Goal: Information Seeking & Learning: Learn about a topic

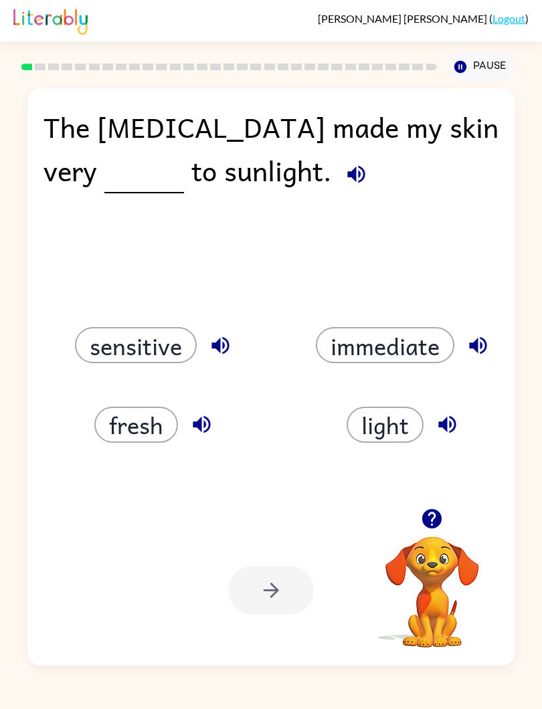
click at [23, 508] on div "The [MEDICAL_DATA] made my skin very to sunlight. sensitive immediate fresh lig…" at bounding box center [271, 374] width 542 height 584
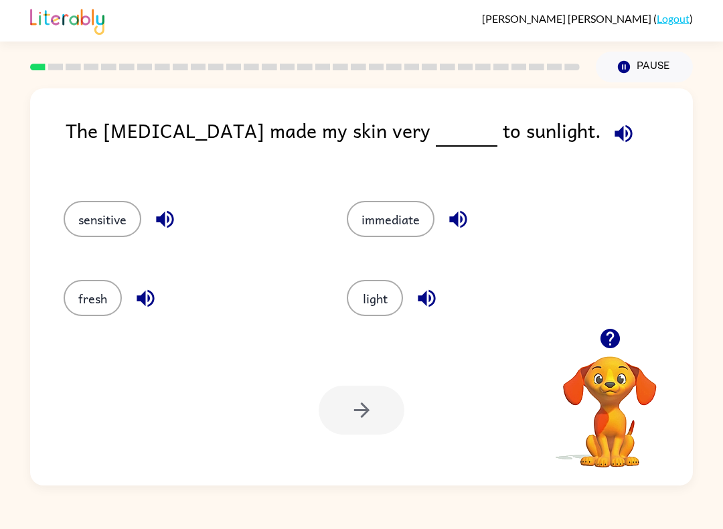
click at [366, 311] on button "light" at bounding box center [375, 298] width 56 height 36
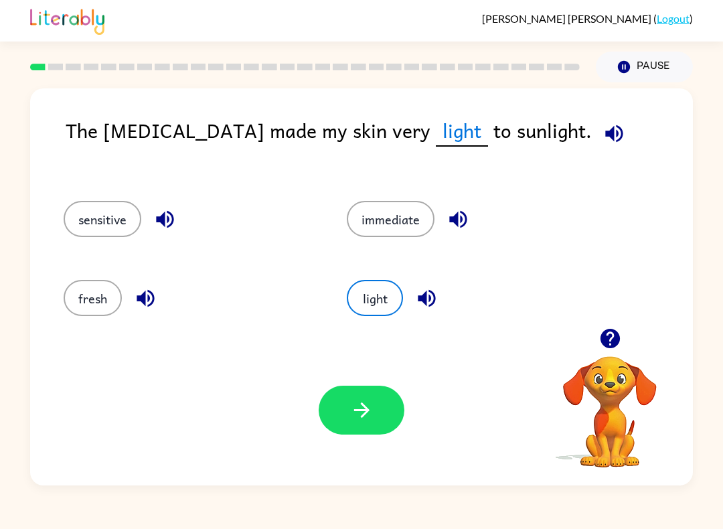
click at [438, 305] on icon "button" at bounding box center [426, 297] width 23 height 23
click at [434, 297] on icon "button" at bounding box center [426, 298] width 17 height 17
click at [471, 227] on button "button" at bounding box center [458, 219] width 34 height 34
click at [167, 214] on icon "button" at bounding box center [164, 218] width 23 height 23
click at [149, 288] on icon "button" at bounding box center [145, 297] width 23 height 23
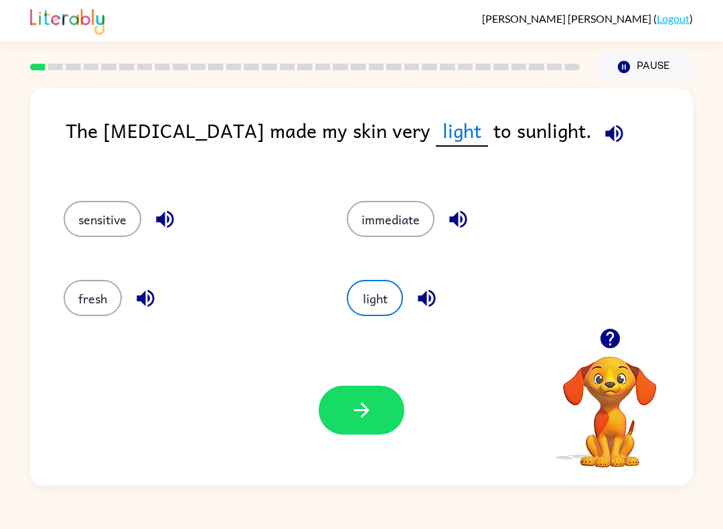
click at [383, 412] on button "button" at bounding box center [362, 410] width 86 height 49
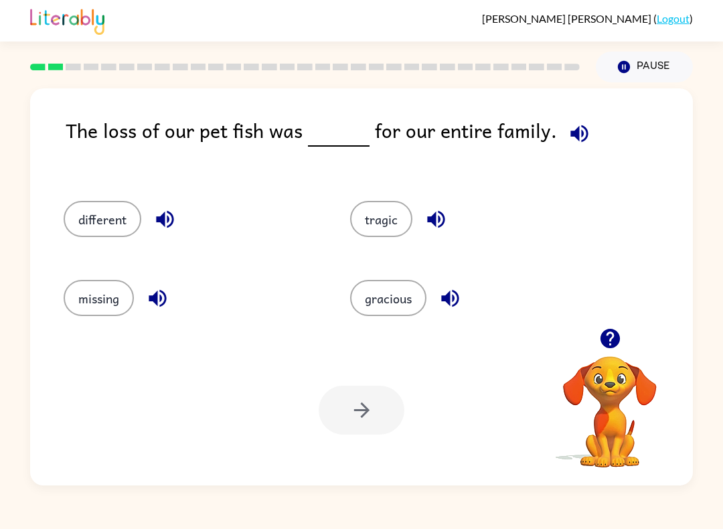
click at [157, 223] on icon "button" at bounding box center [164, 219] width 17 height 17
click at [90, 213] on button "different" at bounding box center [103, 219] width 78 height 36
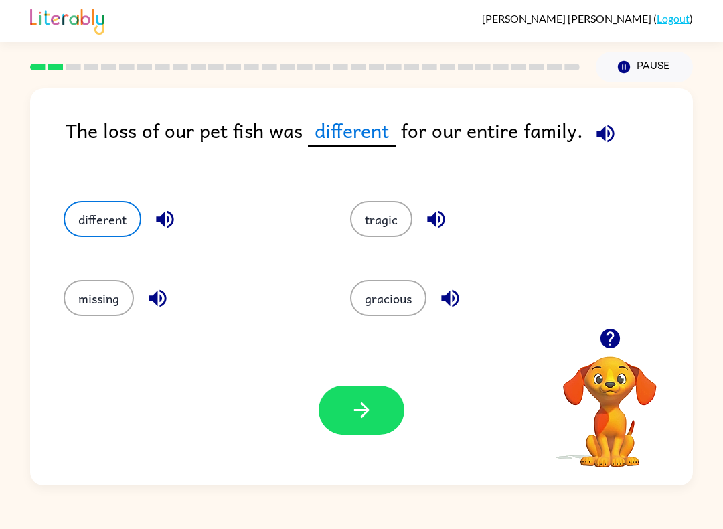
click at [390, 414] on button "button" at bounding box center [362, 410] width 86 height 49
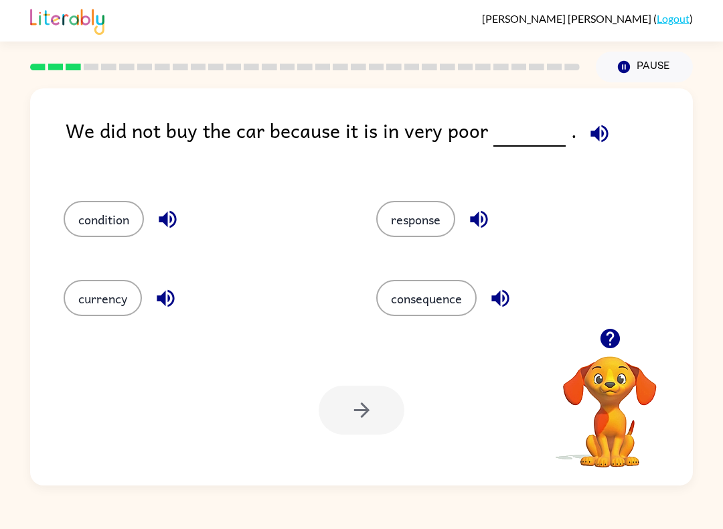
click at [509, 195] on div "response" at bounding box center [507, 214] width 313 height 79
click at [509, 194] on div "response" at bounding box center [507, 214] width 313 height 79
click at [485, 213] on icon "button" at bounding box center [478, 219] width 17 height 17
click at [503, 292] on icon "button" at bounding box center [500, 297] width 23 height 23
click at [177, 212] on icon "button" at bounding box center [167, 218] width 23 height 23
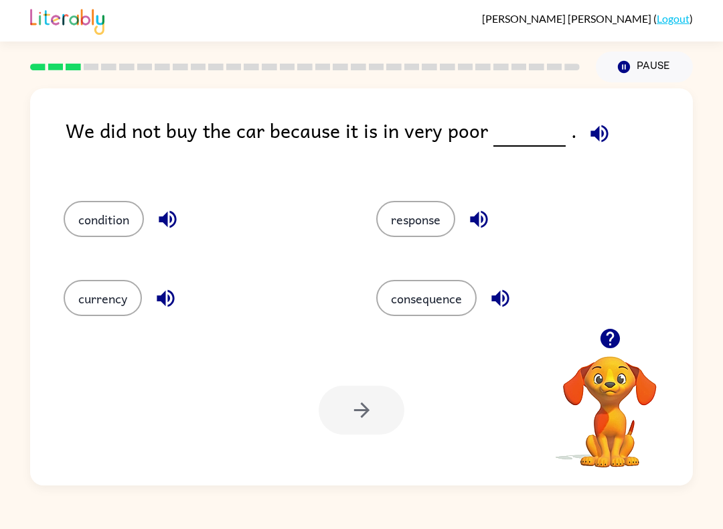
click at [174, 292] on icon "button" at bounding box center [165, 297] width 23 height 23
click at [143, 219] on button "condition" at bounding box center [104, 219] width 80 height 36
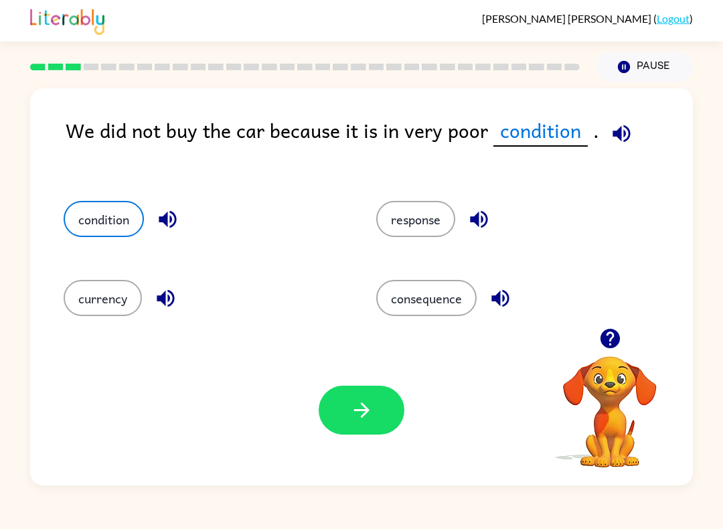
click at [350, 400] on icon "button" at bounding box center [361, 409] width 23 height 23
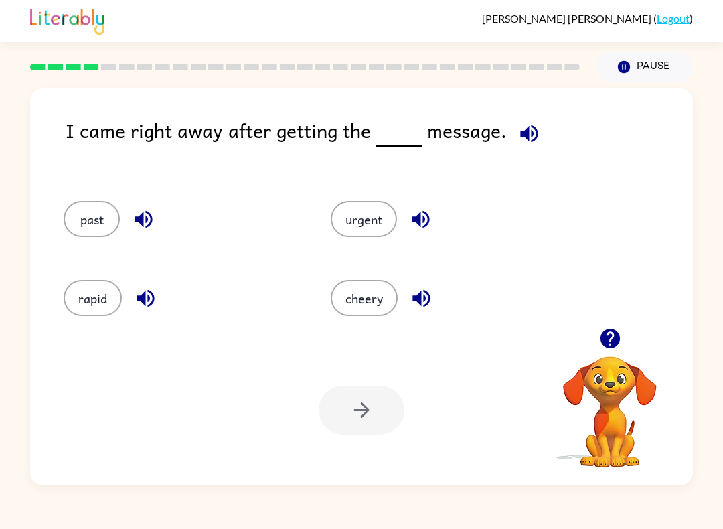
click at [422, 274] on div "cheery" at bounding box center [438, 293] width 267 height 79
click at [421, 282] on button "button" at bounding box center [421, 298] width 34 height 34
click at [410, 195] on div "urgent" at bounding box center [438, 214] width 267 height 79
click at [430, 211] on icon "button" at bounding box center [420, 218] width 23 height 23
click at [149, 214] on icon "button" at bounding box center [143, 219] width 17 height 17
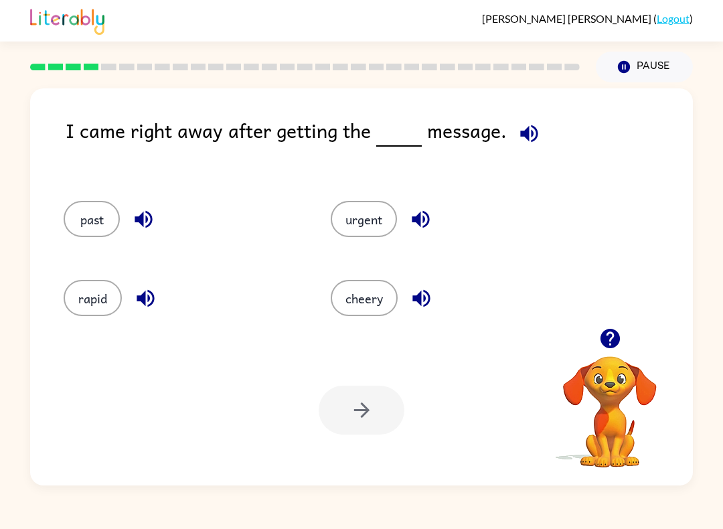
click at [150, 301] on icon "button" at bounding box center [145, 298] width 17 height 17
click at [102, 218] on button "past" at bounding box center [92, 219] width 56 height 36
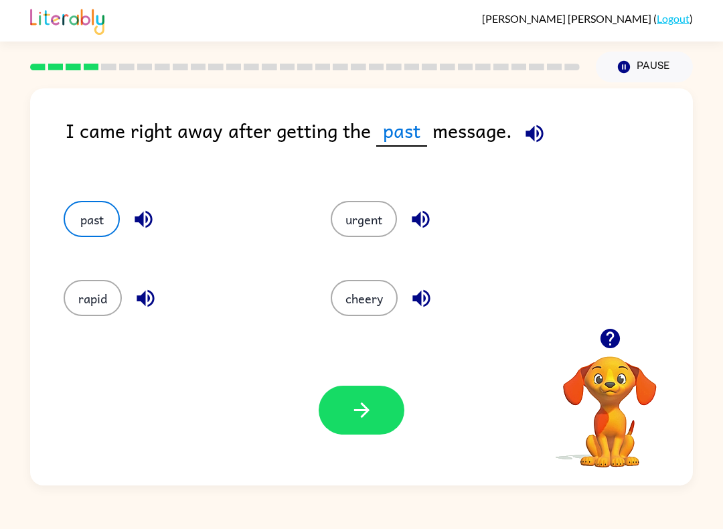
click at [375, 214] on button "urgent" at bounding box center [364, 219] width 66 height 36
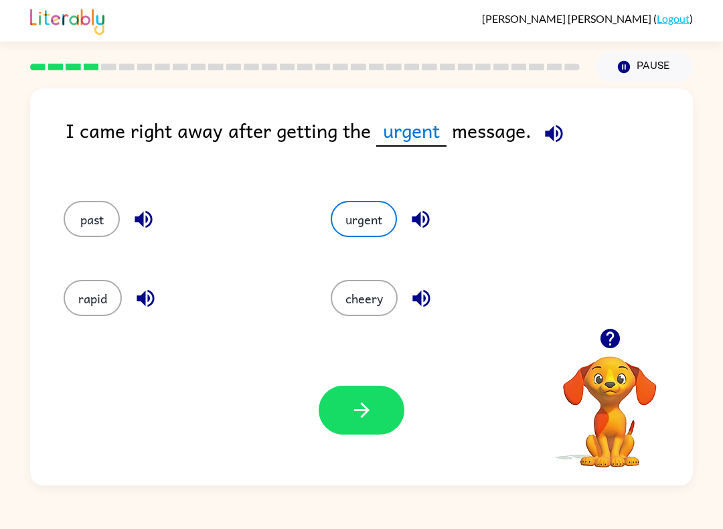
click at [363, 301] on button "cheery" at bounding box center [364, 298] width 67 height 36
click at [535, 141] on span at bounding box center [552, 130] width 39 height 30
click at [550, 127] on icon "button" at bounding box center [554, 133] width 23 height 23
click at [554, 133] on icon "button" at bounding box center [554, 133] width 23 height 23
click at [557, 130] on icon "button" at bounding box center [554, 133] width 23 height 23
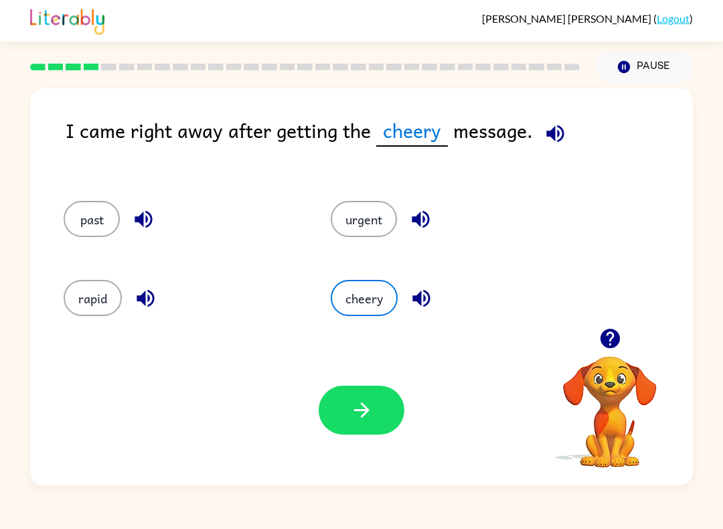
click at [370, 405] on icon "button" at bounding box center [361, 409] width 23 height 23
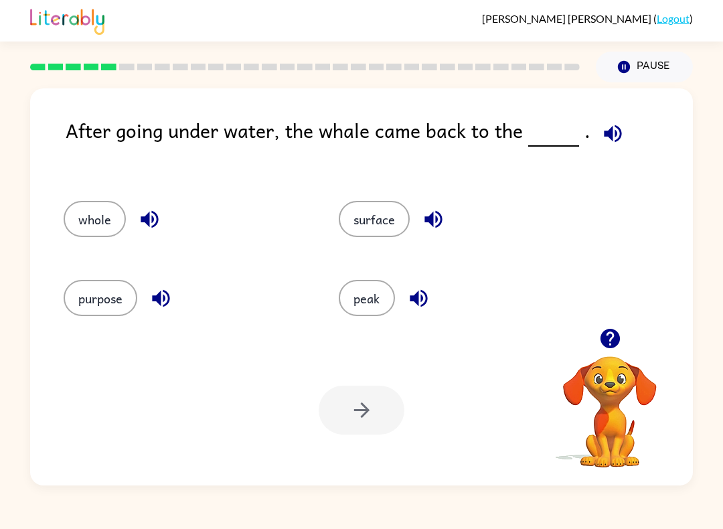
click at [442, 222] on icon "button" at bounding box center [432, 219] width 17 height 17
click at [367, 222] on button "surface" at bounding box center [374, 219] width 71 height 36
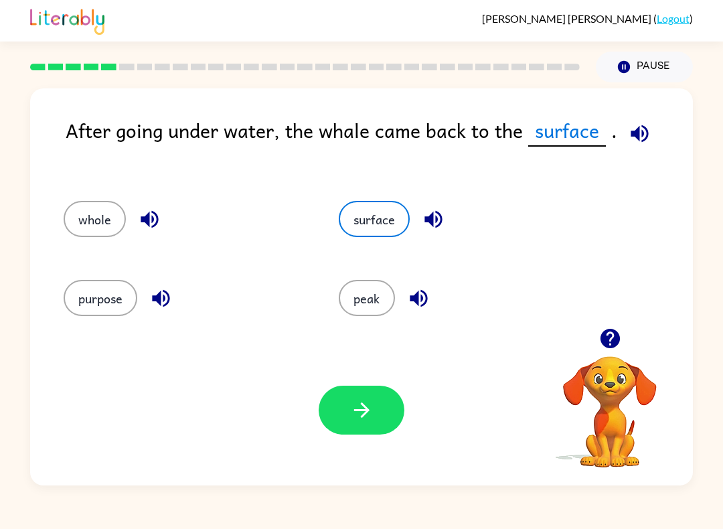
click at [643, 118] on button "button" at bounding box center [639, 133] width 34 height 34
click at [639, 130] on icon "button" at bounding box center [639, 133] width 23 height 23
click at [641, 128] on icon "button" at bounding box center [639, 132] width 17 height 17
click at [655, 122] on div "After going under water, the whale came back to the surface ." at bounding box center [379, 144] width 627 height 59
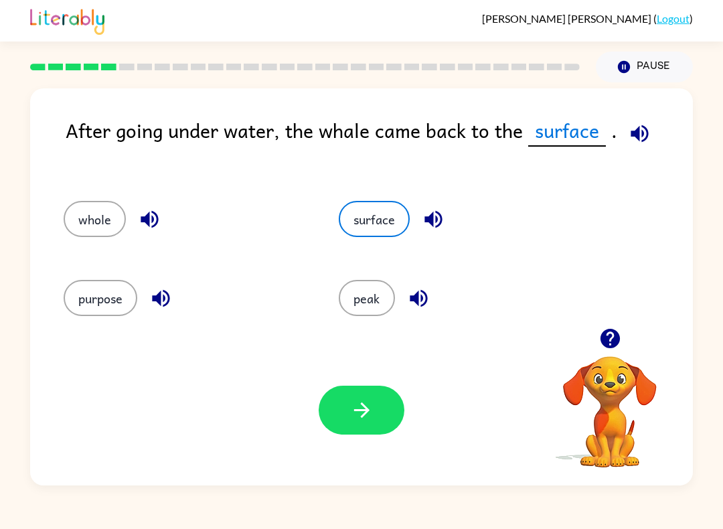
click at [642, 127] on icon "button" at bounding box center [639, 133] width 23 height 23
click at [639, 127] on icon "button" at bounding box center [639, 133] width 23 height 23
click at [386, 404] on button "button" at bounding box center [362, 410] width 86 height 49
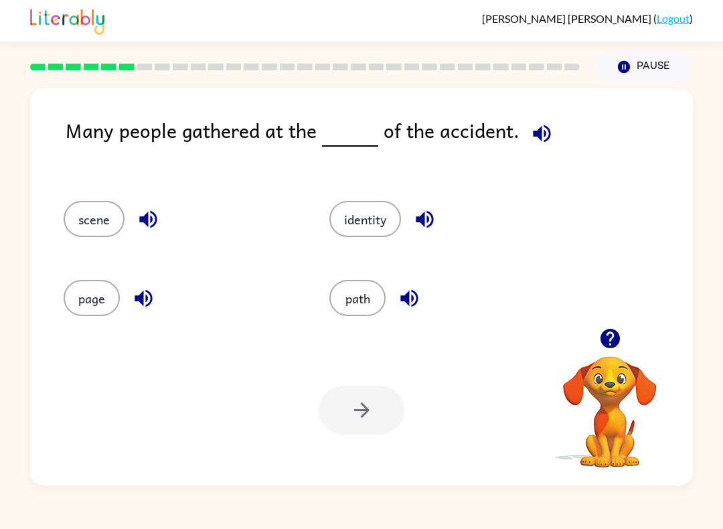
click at [147, 217] on icon "button" at bounding box center [147, 219] width 17 height 17
click at [99, 210] on button "scene" at bounding box center [94, 219] width 61 height 36
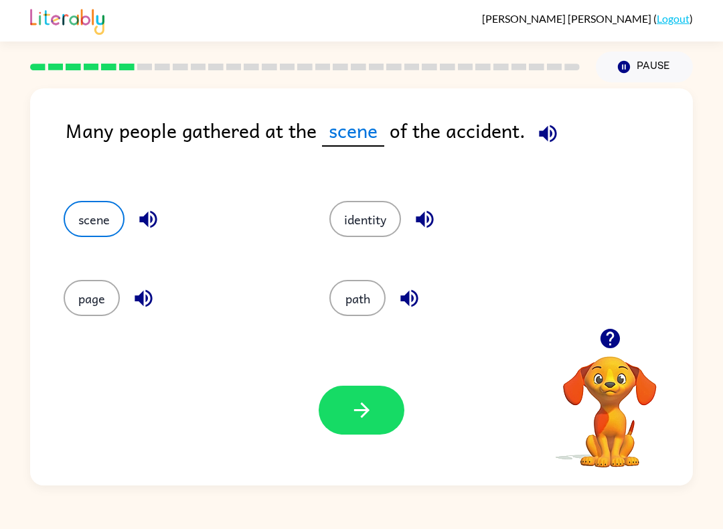
click at [554, 139] on icon "button" at bounding box center [547, 133] width 23 height 23
click at [373, 287] on button "path" at bounding box center [357, 298] width 56 height 36
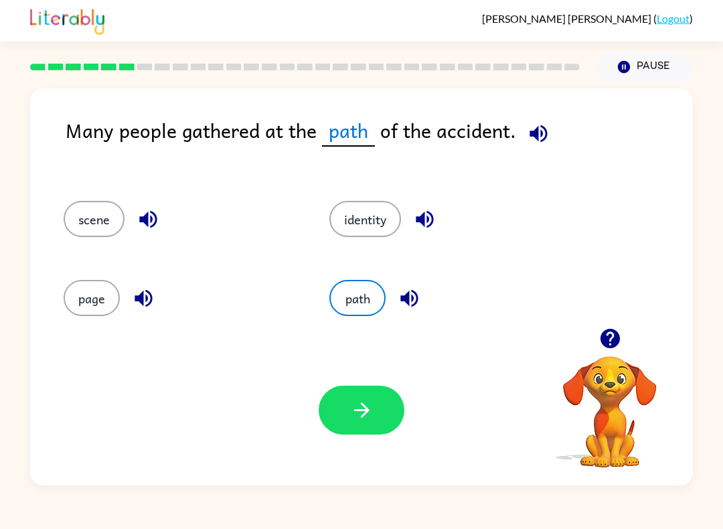
click at [376, 209] on button "identity" at bounding box center [365, 219] width 72 height 36
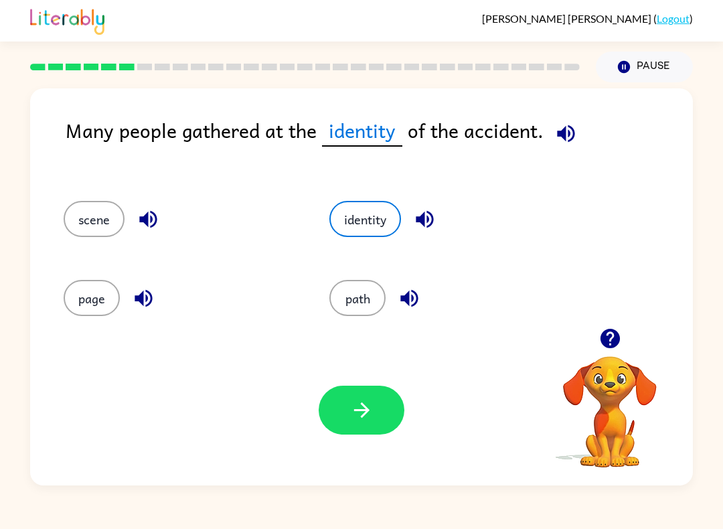
click at [88, 298] on button "page" at bounding box center [92, 298] width 56 height 36
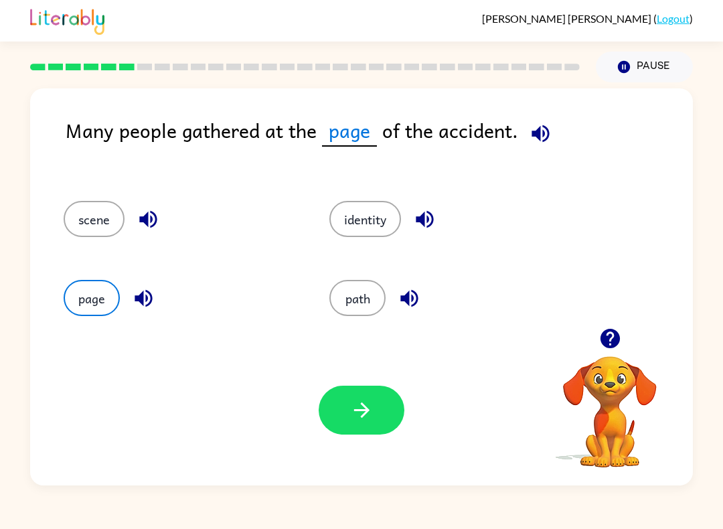
click at [538, 130] on icon "button" at bounding box center [540, 133] width 23 height 23
click at [360, 234] on button "identity" at bounding box center [365, 219] width 72 height 36
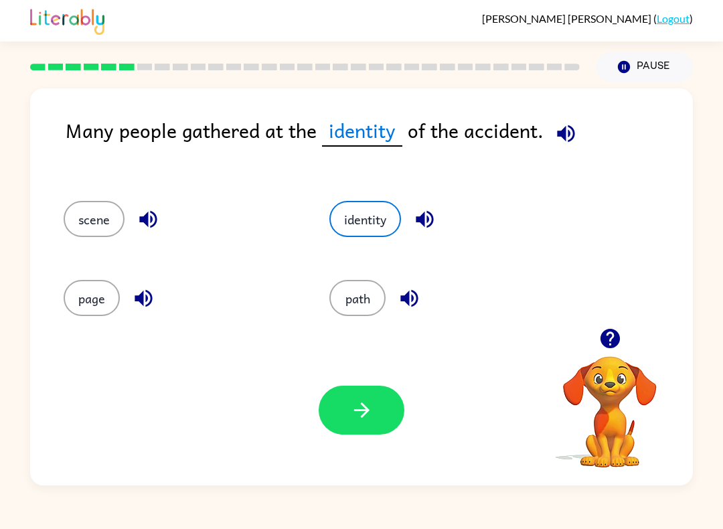
click at [579, 131] on button "button" at bounding box center [566, 133] width 34 height 34
click at [365, 286] on button "path" at bounding box center [357, 298] width 56 height 36
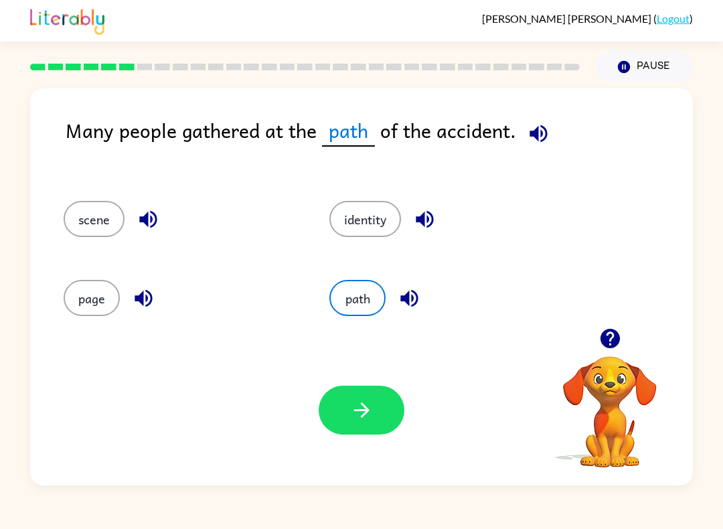
click at [78, 293] on button "page" at bounding box center [92, 298] width 56 height 36
click at [381, 404] on button "button" at bounding box center [362, 410] width 86 height 49
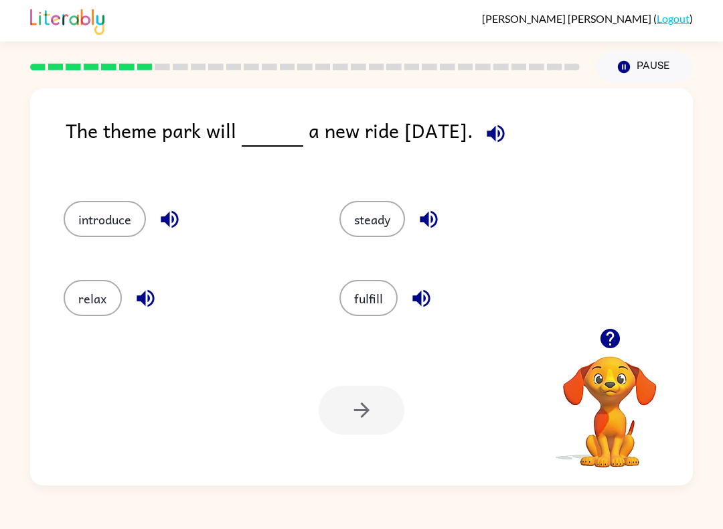
click at [102, 307] on button "relax" at bounding box center [93, 298] width 58 height 36
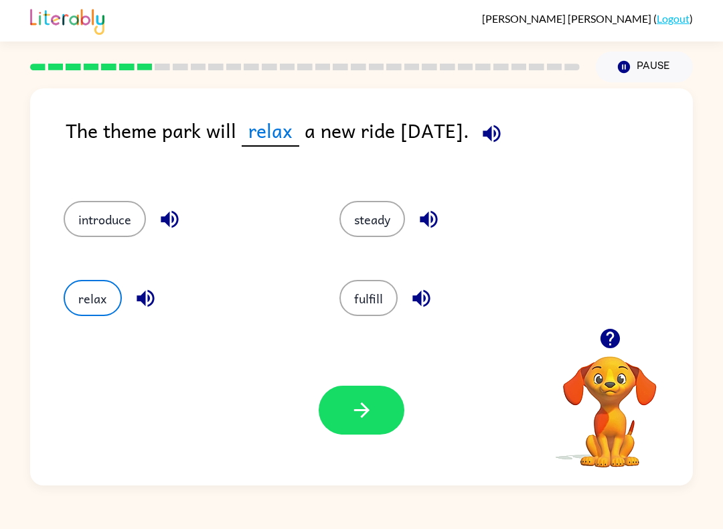
click at [367, 416] on icon "button" at bounding box center [361, 409] width 23 height 23
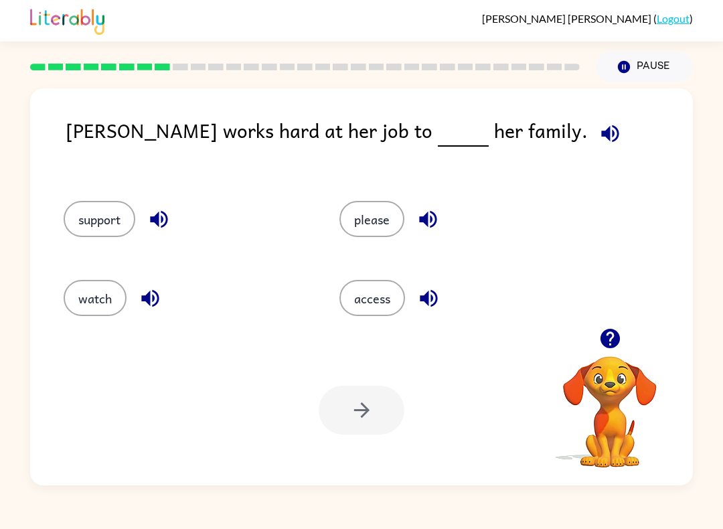
click at [88, 210] on button "support" at bounding box center [100, 219] width 72 height 36
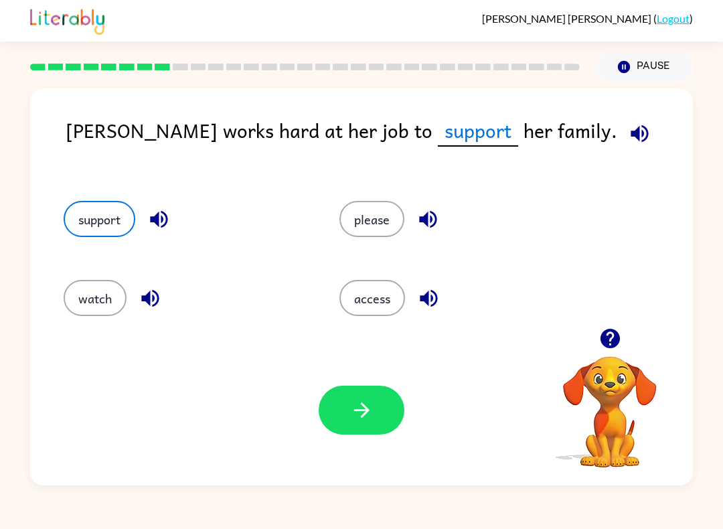
click at [365, 408] on icon "button" at bounding box center [360, 409] width 15 height 15
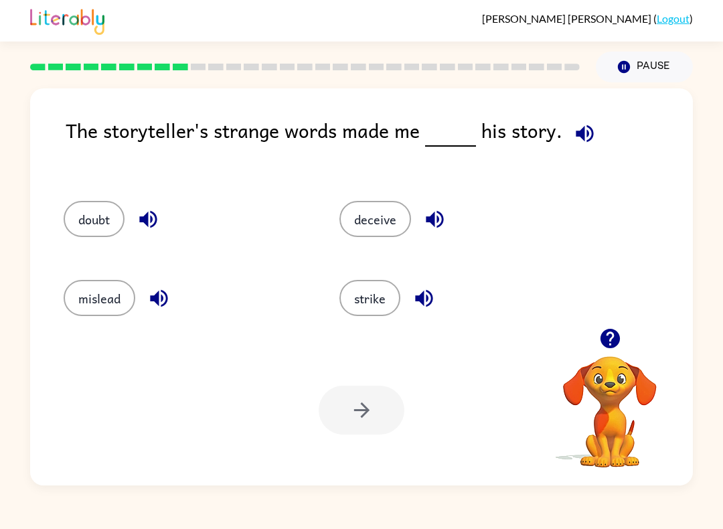
click at [387, 295] on button "strike" at bounding box center [369, 298] width 61 height 36
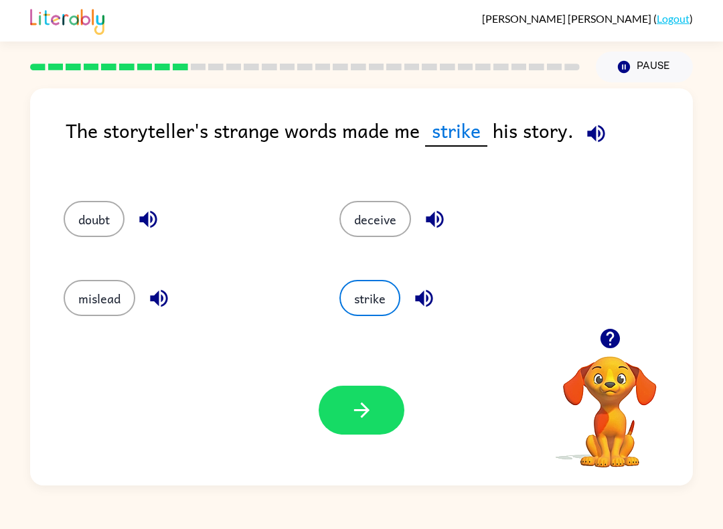
click at [374, 417] on button "button" at bounding box center [362, 410] width 86 height 49
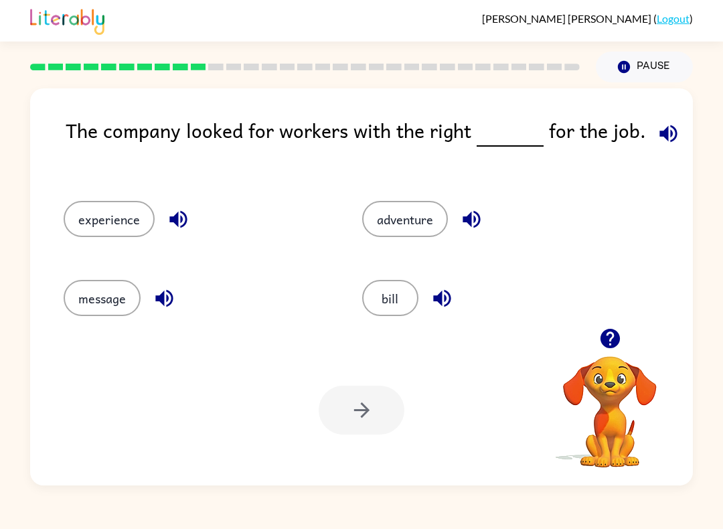
click at [171, 228] on icon "button" at bounding box center [178, 218] width 23 height 23
click at [188, 214] on icon "button" at bounding box center [178, 218] width 23 height 23
click at [187, 213] on icon "button" at bounding box center [178, 218] width 23 height 23
click at [183, 216] on icon "button" at bounding box center [177, 219] width 17 height 17
click at [177, 223] on icon "button" at bounding box center [177, 219] width 17 height 17
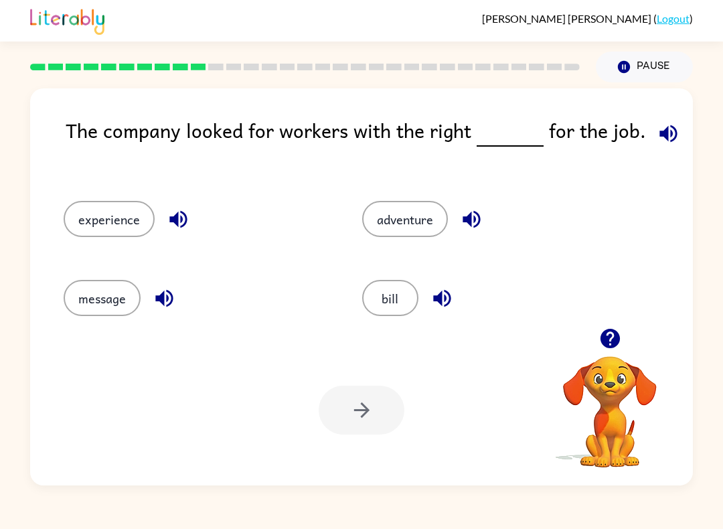
click at [173, 284] on button "button" at bounding box center [164, 298] width 34 height 34
click at [167, 301] on icon "button" at bounding box center [163, 298] width 17 height 17
click at [179, 229] on icon "button" at bounding box center [178, 218] width 23 height 23
click at [165, 301] on icon "button" at bounding box center [164, 297] width 23 height 23
click at [165, 286] on button "button" at bounding box center [164, 298] width 34 height 34
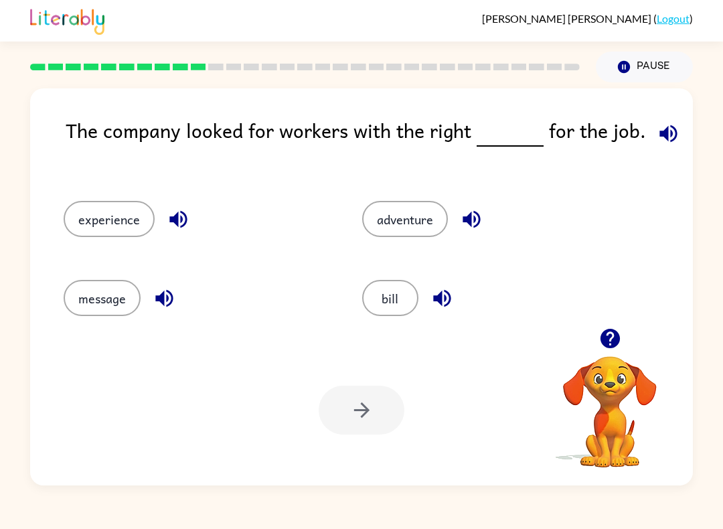
click at [479, 235] on button "button" at bounding box center [471, 219] width 34 height 34
click at [481, 237] on div "adventure" at bounding box center [496, 219] width 268 height 36
click at [174, 210] on icon "button" at bounding box center [178, 218] width 23 height 23
click at [445, 282] on button "button" at bounding box center [442, 298] width 34 height 34
click at [178, 290] on button "button" at bounding box center [164, 298] width 34 height 34
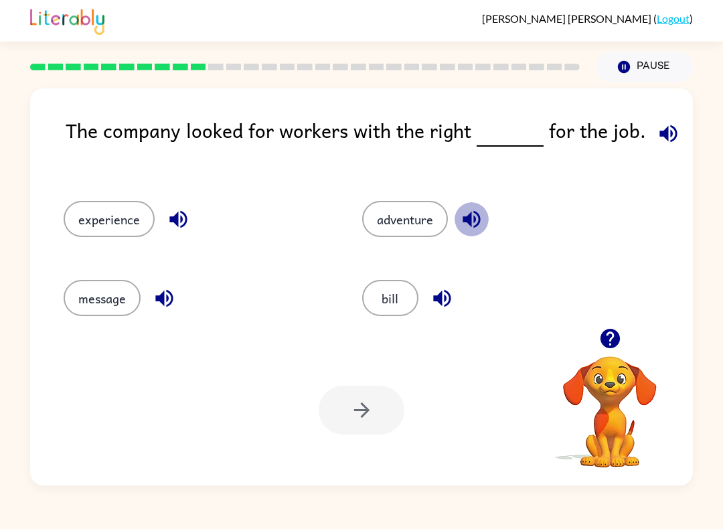
click at [181, 218] on icon "button" at bounding box center [177, 219] width 17 height 17
click at [180, 288] on div "message" at bounding box center [198, 298] width 268 height 36
click at [661, 132] on icon "button" at bounding box center [667, 132] width 17 height 17
click at [162, 224] on button "button" at bounding box center [178, 219] width 34 height 34
click at [477, 235] on button "button" at bounding box center [471, 219] width 34 height 34
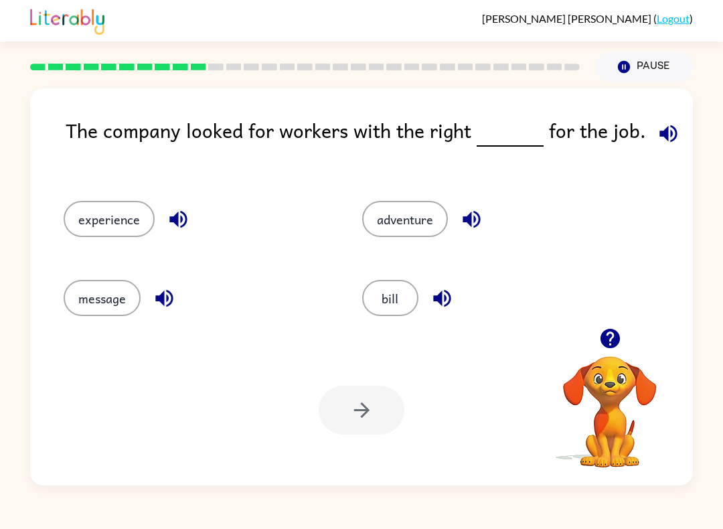
click at [162, 309] on icon "button" at bounding box center [164, 297] width 23 height 23
click at [459, 224] on button "button" at bounding box center [471, 219] width 34 height 34
click at [181, 231] on icon "button" at bounding box center [178, 218] width 23 height 23
click at [657, 145] on icon "button" at bounding box center [668, 133] width 23 height 23
click at [467, 212] on icon "button" at bounding box center [471, 218] width 23 height 23
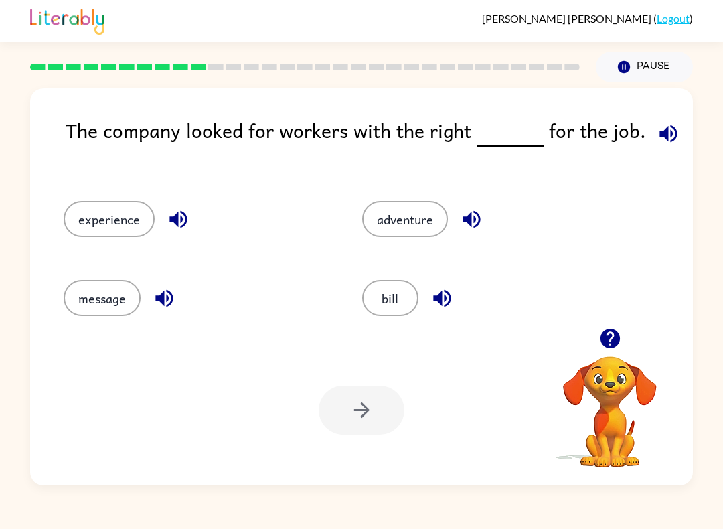
click at [661, 137] on icon "button" at bounding box center [667, 132] width 17 height 17
click at [172, 214] on icon "button" at bounding box center [178, 218] width 23 height 23
click at [477, 207] on button "button" at bounding box center [471, 219] width 34 height 34
click at [167, 220] on icon "button" at bounding box center [178, 218] width 23 height 23
click at [664, 137] on icon "button" at bounding box center [667, 132] width 17 height 17
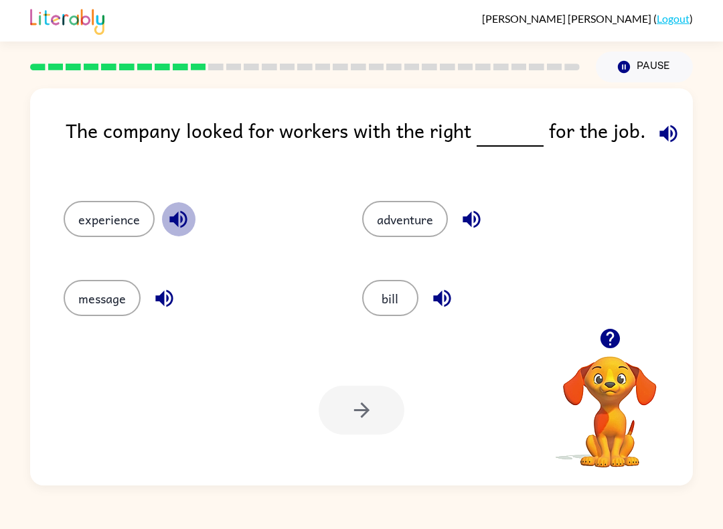
click at [186, 231] on icon "button" at bounding box center [178, 218] width 23 height 23
click at [478, 232] on button "button" at bounding box center [471, 219] width 34 height 34
click at [162, 288] on icon "button" at bounding box center [164, 297] width 23 height 23
click at [197, 204] on div "experience" at bounding box center [198, 219] width 268 height 36
click at [171, 261] on div "message" at bounding box center [187, 293] width 299 height 79
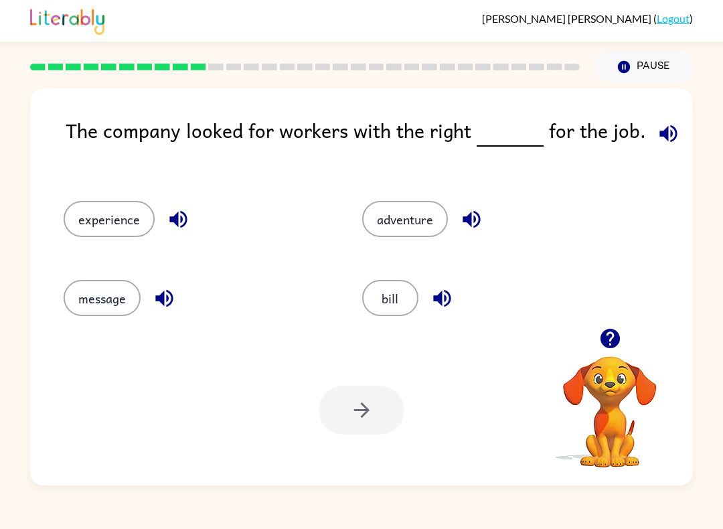
click at [180, 231] on icon "button" at bounding box center [178, 218] width 23 height 23
click at [179, 234] on button "button" at bounding box center [178, 219] width 34 height 34
click at [672, 142] on icon "button" at bounding box center [668, 133] width 23 height 23
click at [672, 133] on icon "button" at bounding box center [668, 133] width 23 height 23
click at [176, 245] on div "experience" at bounding box center [187, 214] width 299 height 79
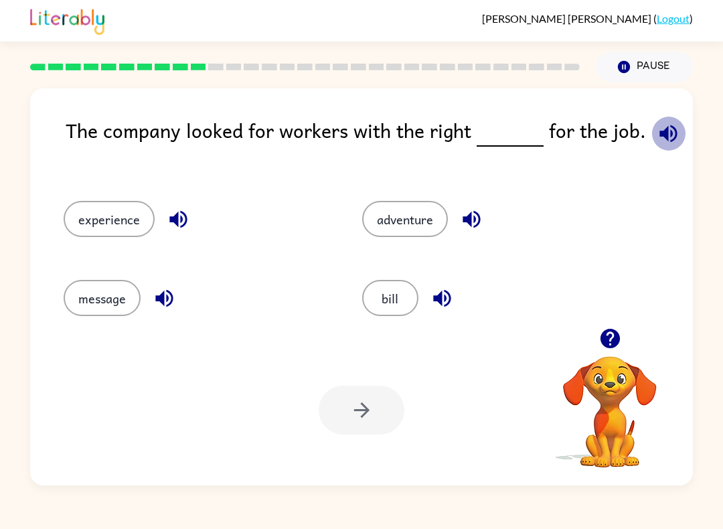
click at [659, 132] on icon "button" at bounding box center [667, 132] width 17 height 17
click at [664, 137] on icon "button" at bounding box center [667, 132] width 17 height 17
click at [470, 229] on icon "button" at bounding box center [471, 218] width 23 height 23
click at [93, 227] on button "experience" at bounding box center [109, 219] width 91 height 36
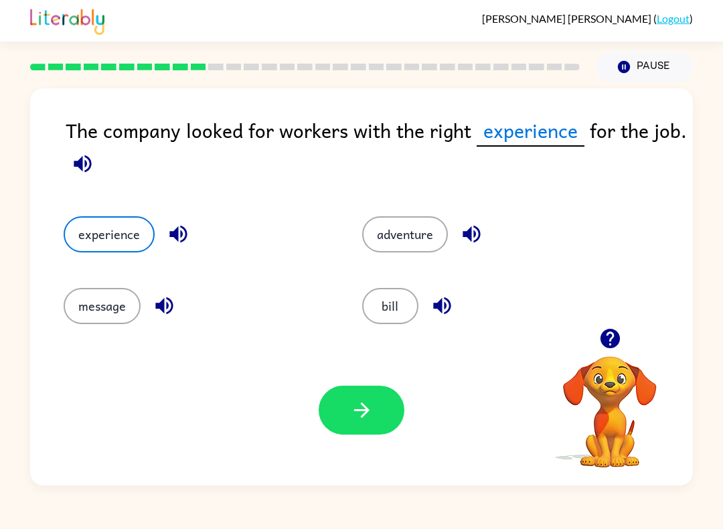
click at [79, 289] on button "message" at bounding box center [102, 306] width 77 height 36
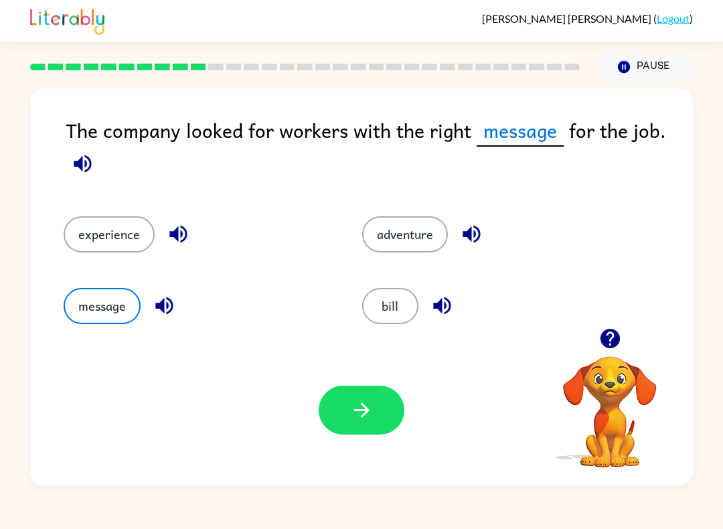
click at [84, 224] on button "experience" at bounding box center [109, 234] width 91 height 36
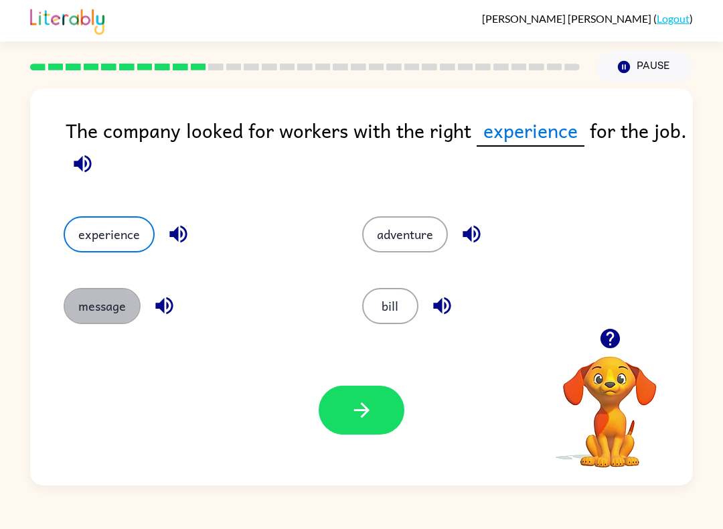
click at [86, 288] on button "message" at bounding box center [102, 306] width 77 height 36
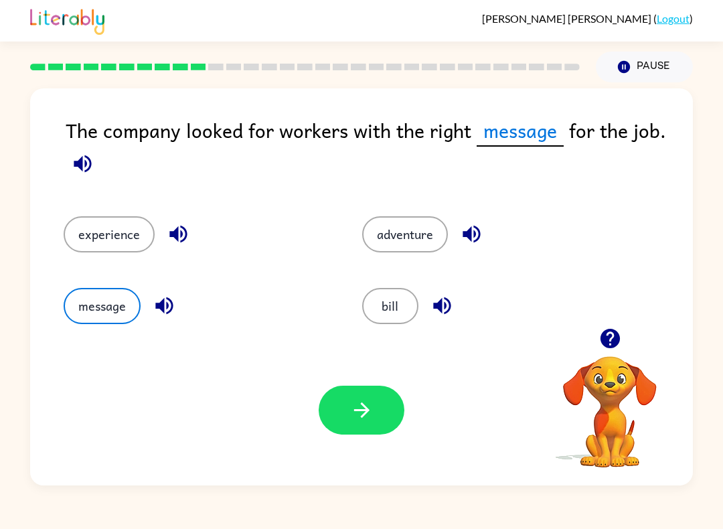
click at [77, 157] on icon "button" at bounding box center [82, 163] width 23 height 23
click at [62, 164] on div "The company looked for workers with the right message for the job. experience a…" at bounding box center [361, 286] width 663 height 397
click at [90, 161] on icon "button" at bounding box center [82, 163] width 17 height 17
click at [367, 404] on icon "button" at bounding box center [361, 409] width 23 height 23
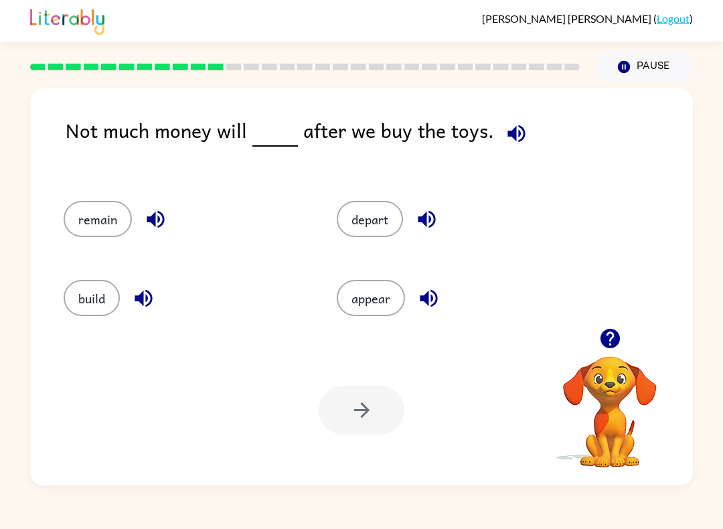
click at [508, 118] on button "button" at bounding box center [516, 133] width 34 height 34
click at [84, 299] on button "build" at bounding box center [92, 298] width 56 height 36
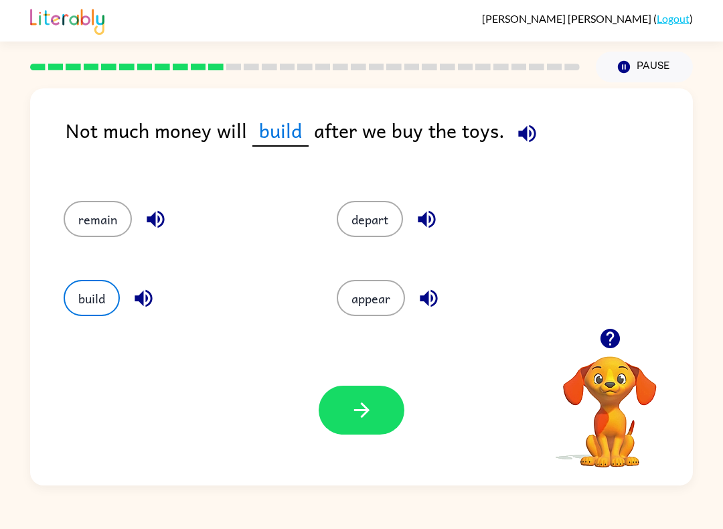
click at [358, 408] on icon "button" at bounding box center [361, 409] width 23 height 23
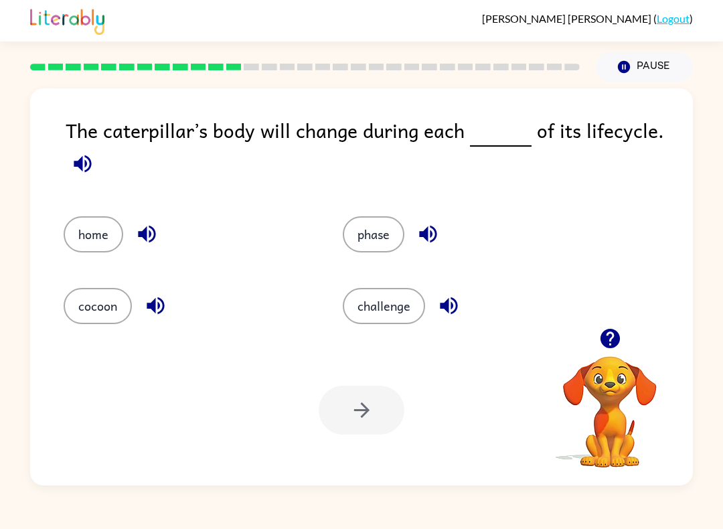
click at [367, 308] on button "challenge" at bounding box center [384, 306] width 82 height 36
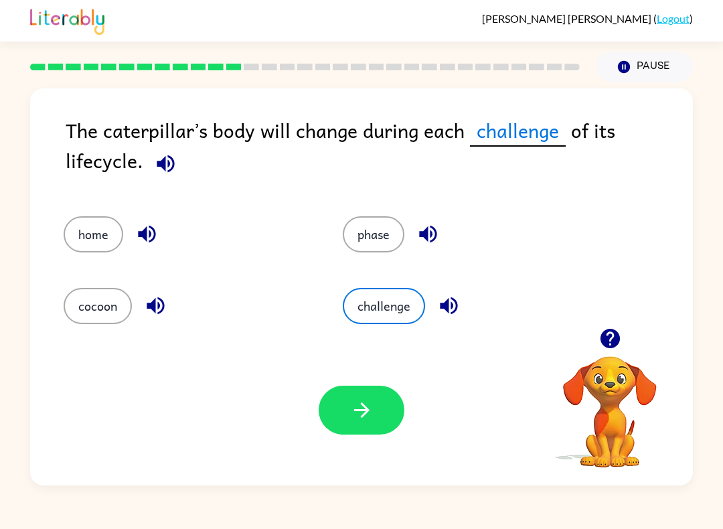
click at [350, 408] on icon "button" at bounding box center [361, 409] width 23 height 23
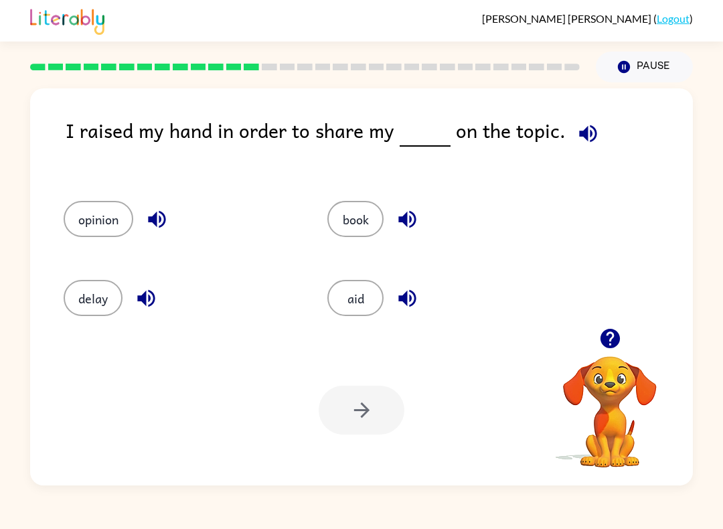
click at [375, 207] on button "book" at bounding box center [355, 219] width 56 height 36
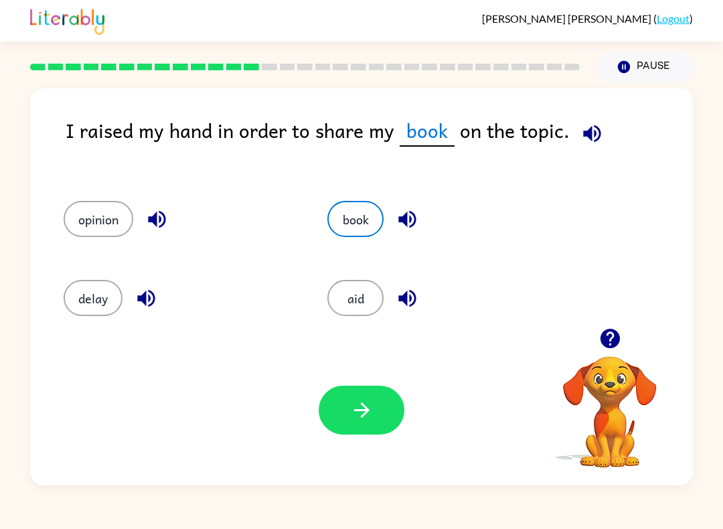
click at [114, 205] on button "opinion" at bounding box center [99, 219] width 70 height 36
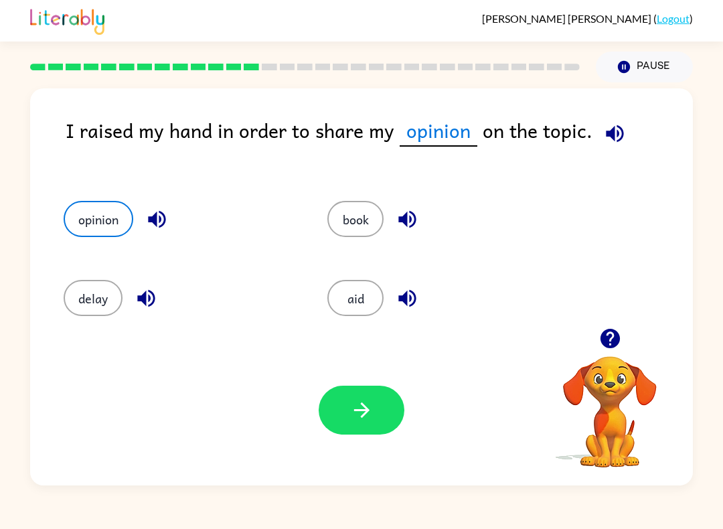
click at [386, 399] on button "button" at bounding box center [362, 410] width 86 height 49
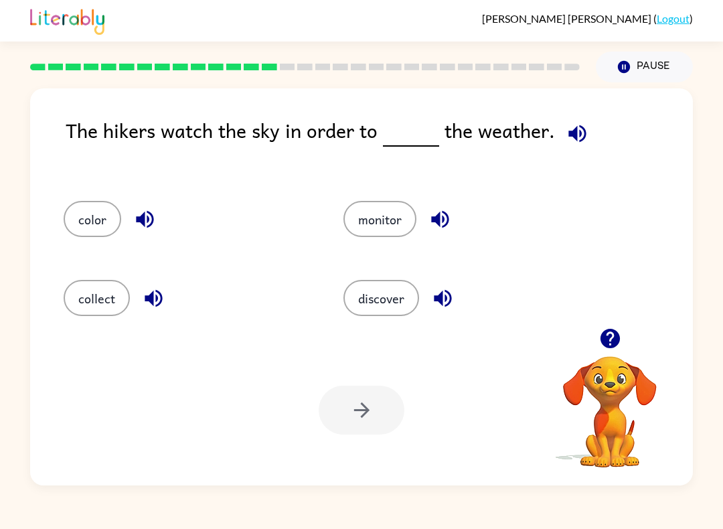
click at [98, 210] on button "color" at bounding box center [93, 219] width 58 height 36
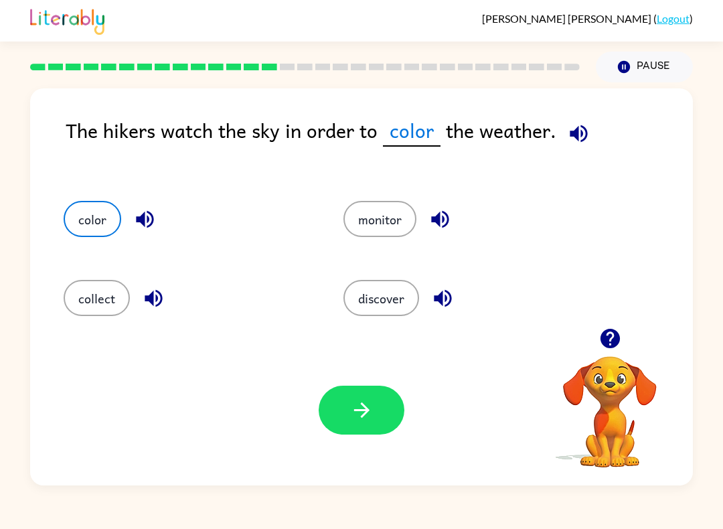
click at [374, 424] on button "button" at bounding box center [362, 410] width 86 height 49
